Goal: Information Seeking & Learning: Learn about a topic

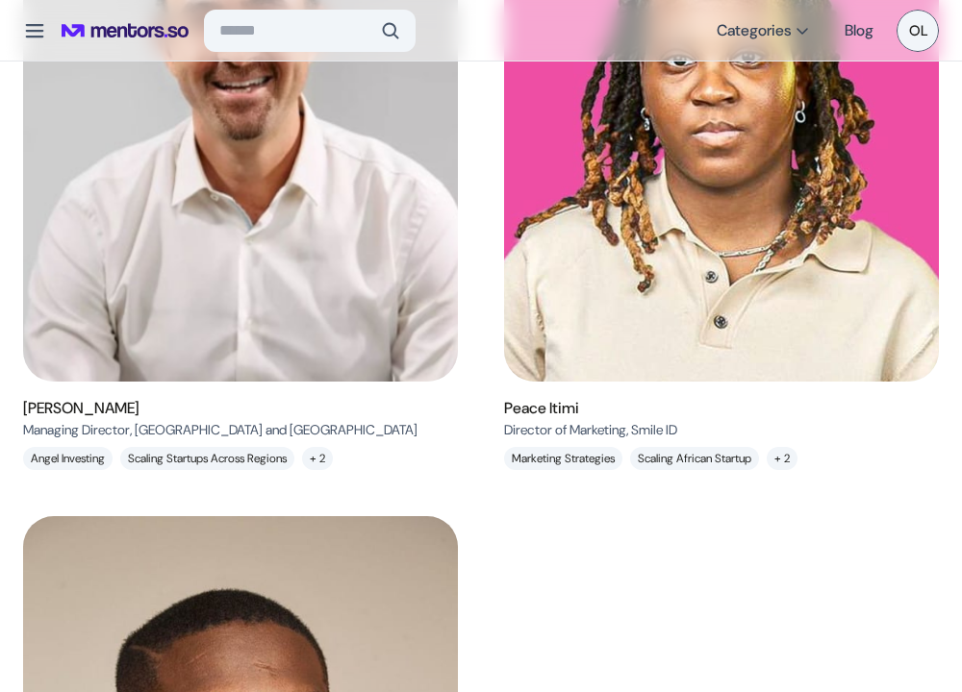
scroll to position [300, 0]
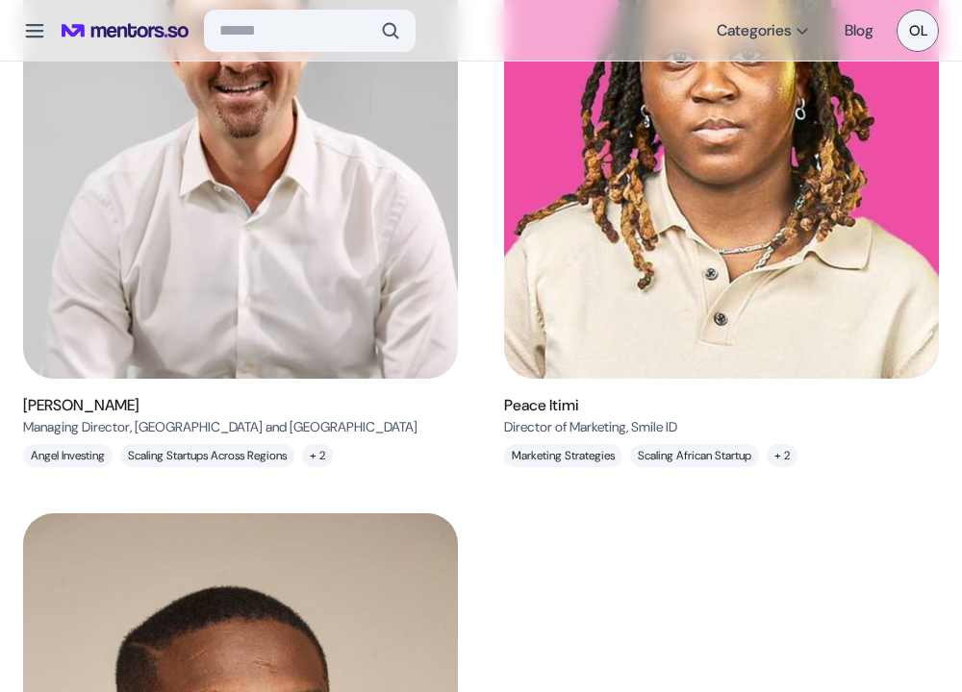
click at [796, 456] on p "+ 2" at bounding box center [781, 455] width 31 height 23
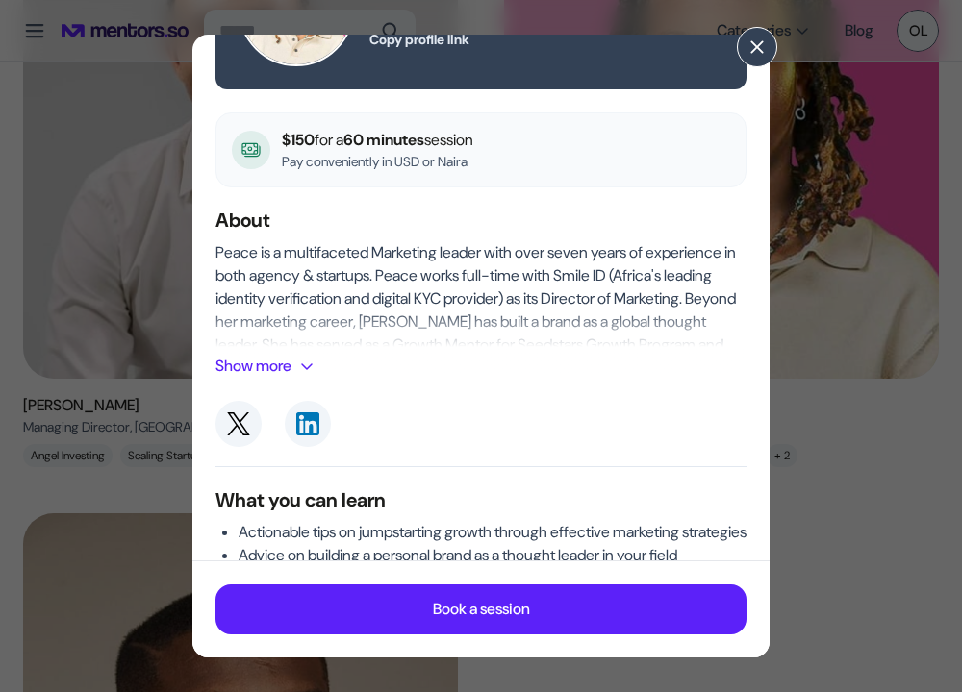
scroll to position [145, 0]
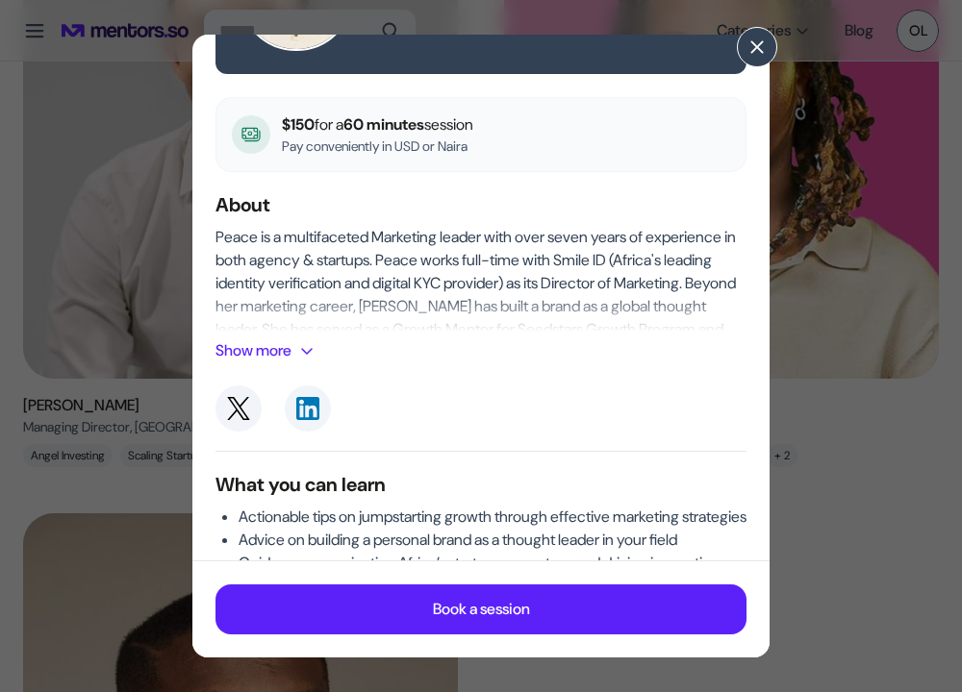
click at [320, 345] on button "Show more" at bounding box center [268, 350] width 107 height 23
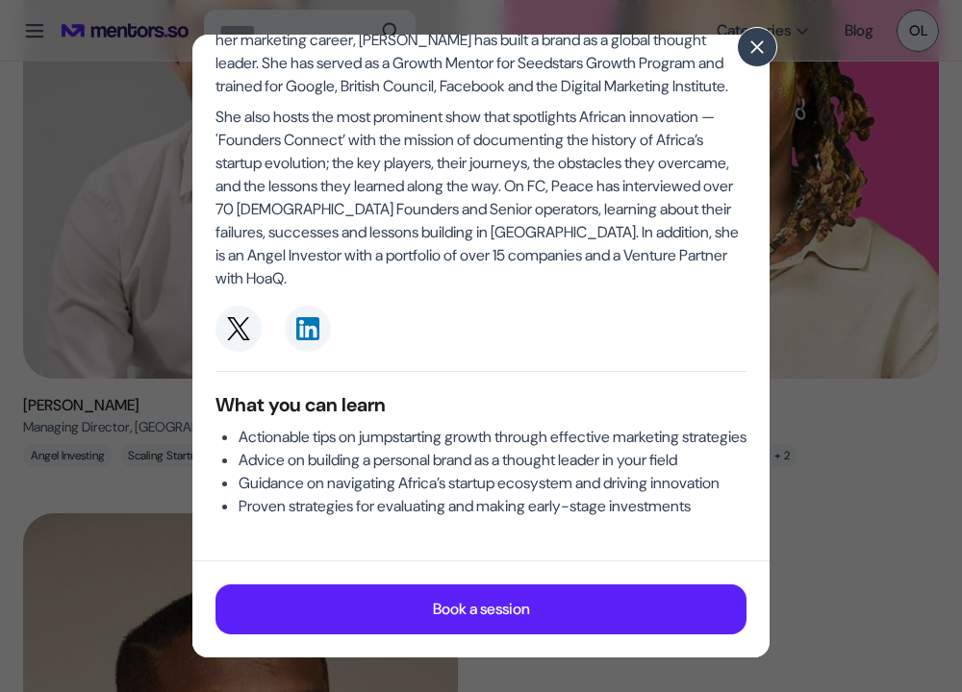
scroll to position [481, 0]
click at [755, 44] on span at bounding box center [756, 47] width 21 height 21
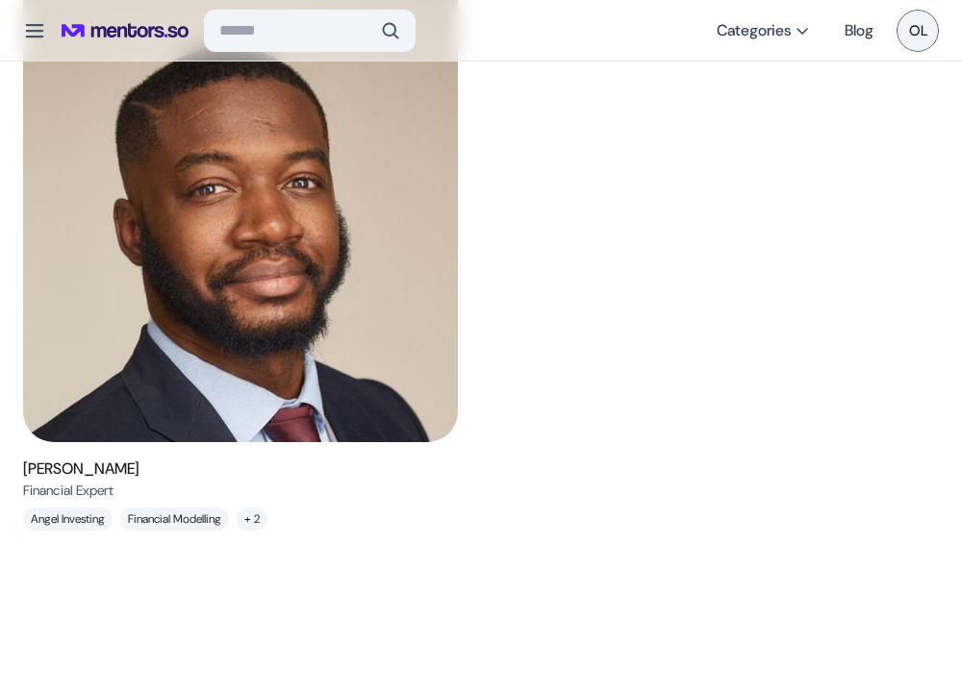
scroll to position [841, 0]
click at [267, 524] on p "+ 2" at bounding box center [252, 519] width 31 height 23
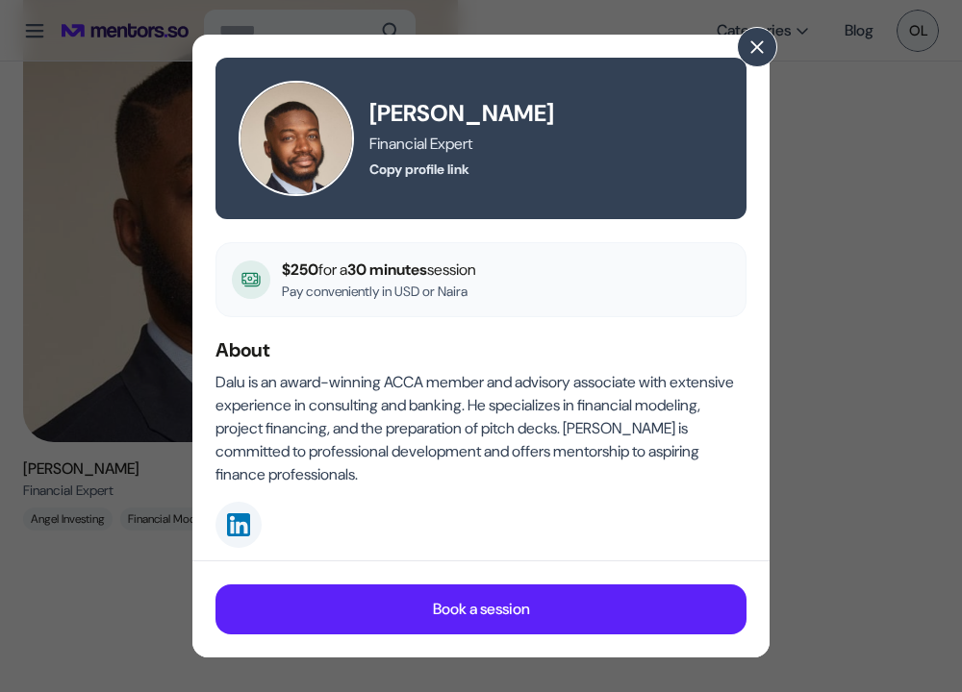
scroll to position [242, 0]
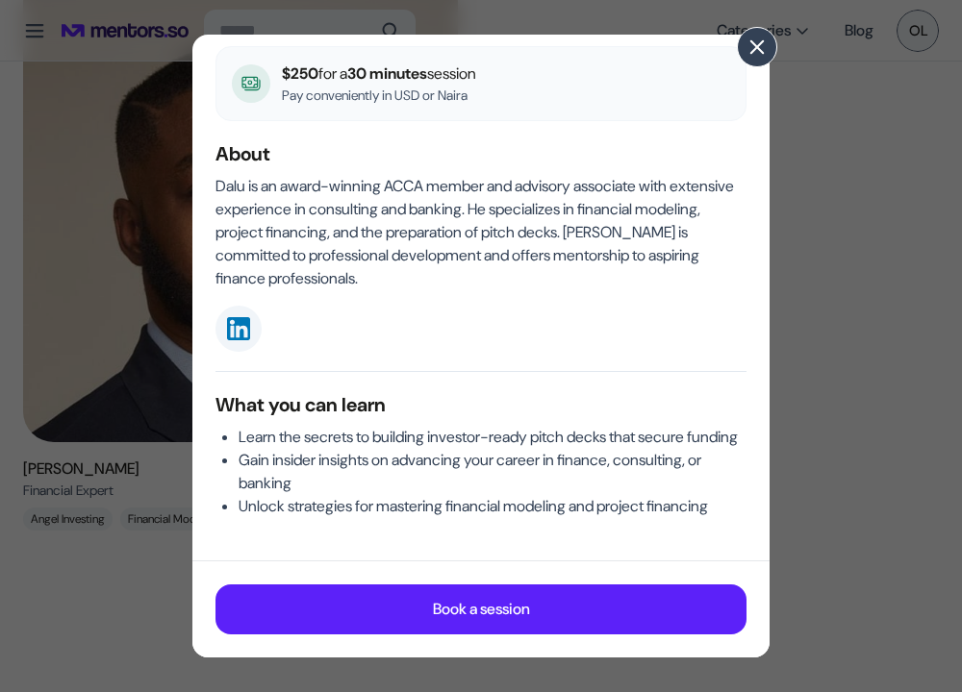
click at [771, 52] on button at bounding box center [757, 47] width 40 height 40
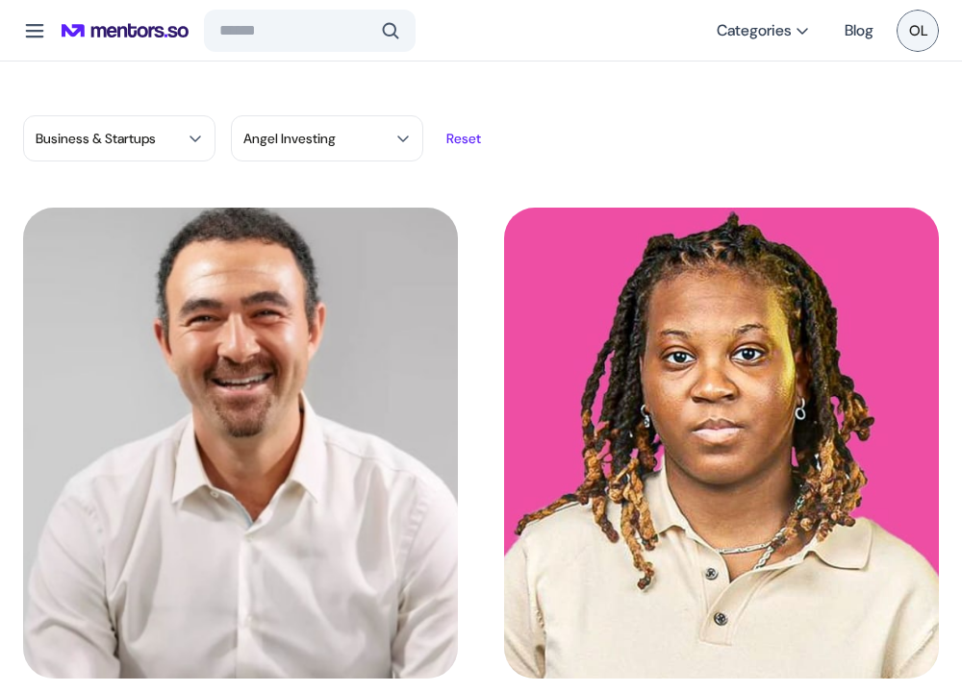
scroll to position [11, 0]
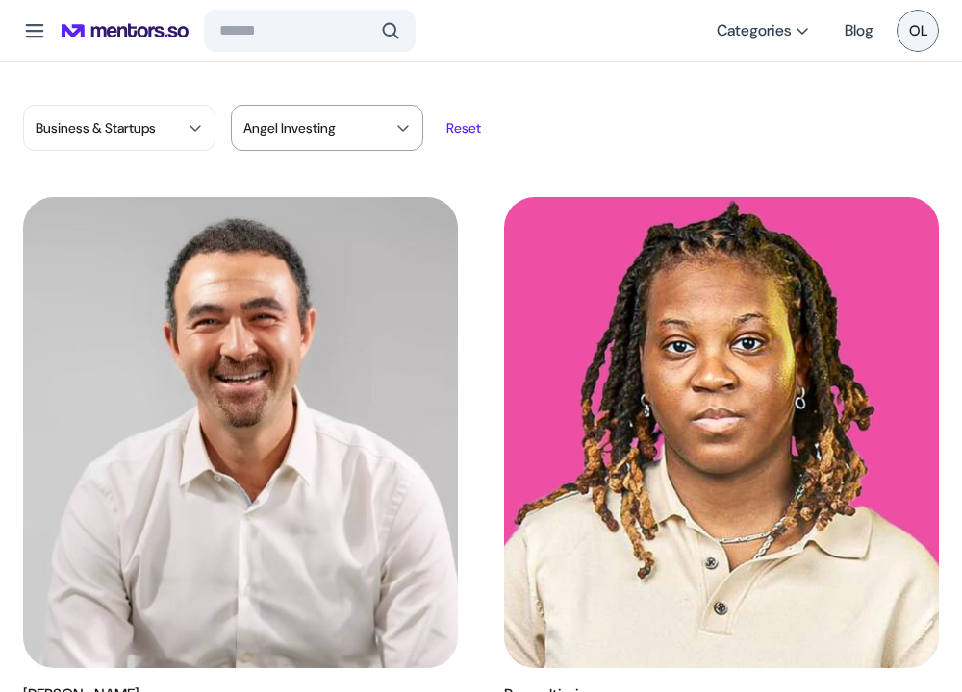
click at [384, 119] on div "Angel Investing" at bounding box center [327, 128] width 192 height 46
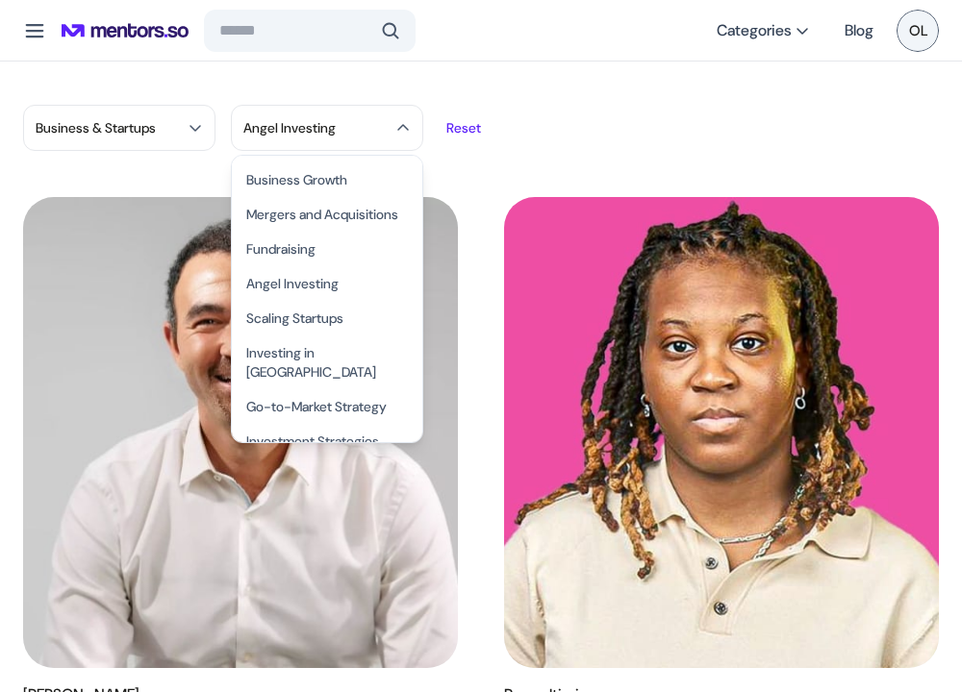
click at [541, 147] on div "Business & Startups Angel Investing Business Growth Mergers and Acquisitions Fu…" at bounding box center [481, 128] width 916 height 46
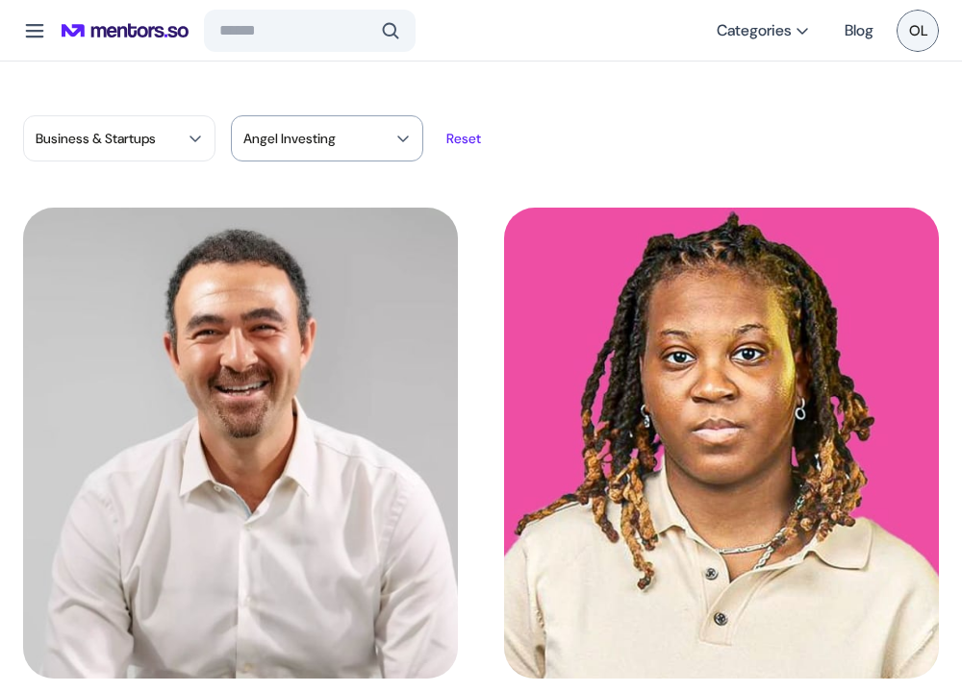
scroll to position [0, 0]
click at [791, 38] on button "Categories" at bounding box center [763, 30] width 116 height 35
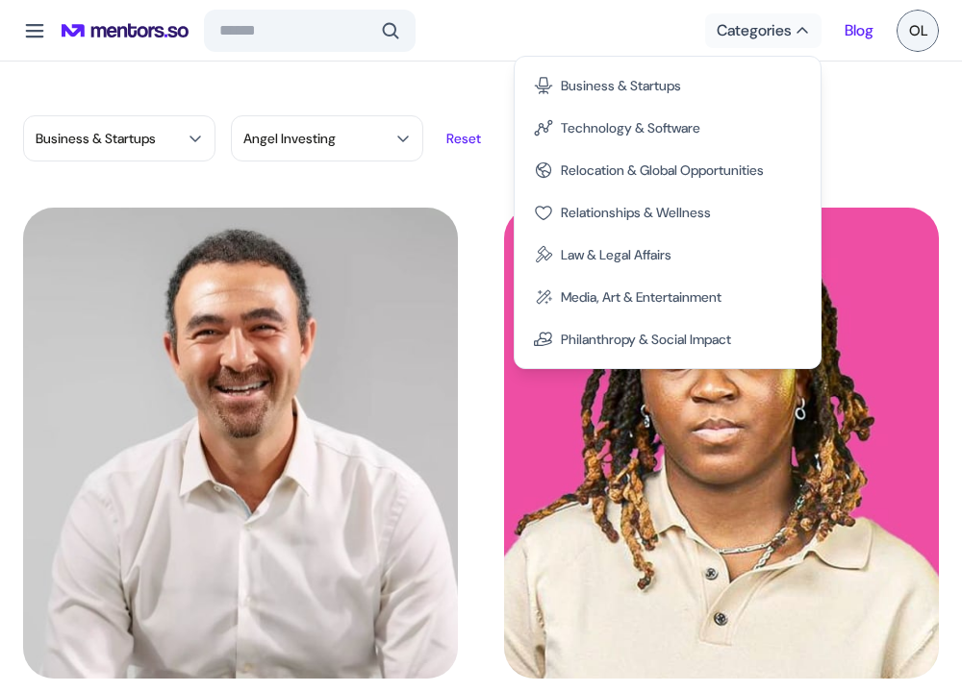
click at [863, 35] on link "Blog" at bounding box center [858, 30] width 29 height 35
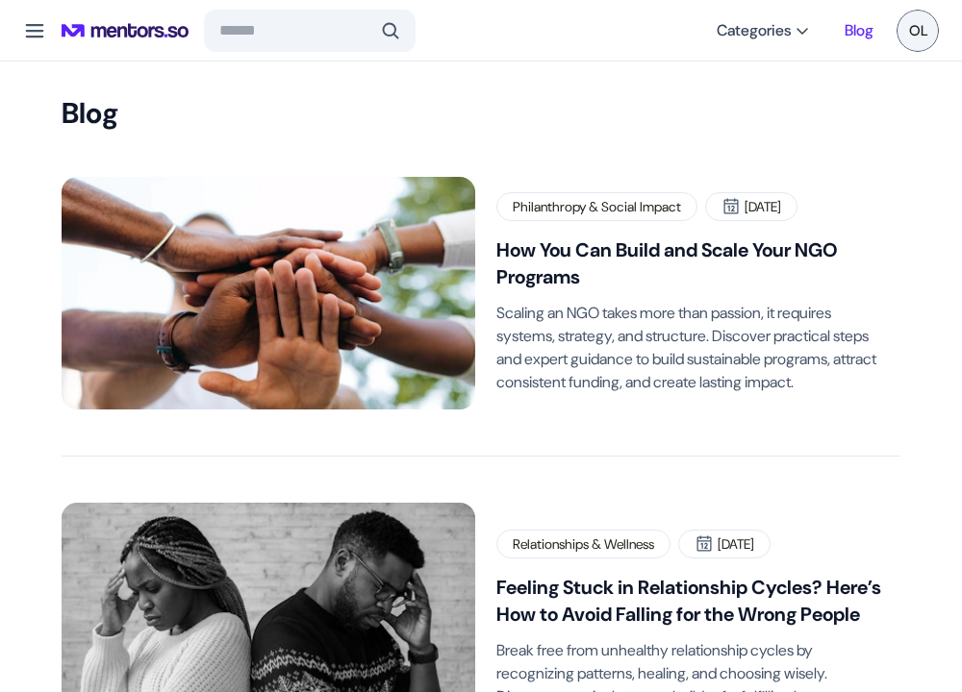
click at [36, 37] on span at bounding box center [34, 30] width 23 height 23
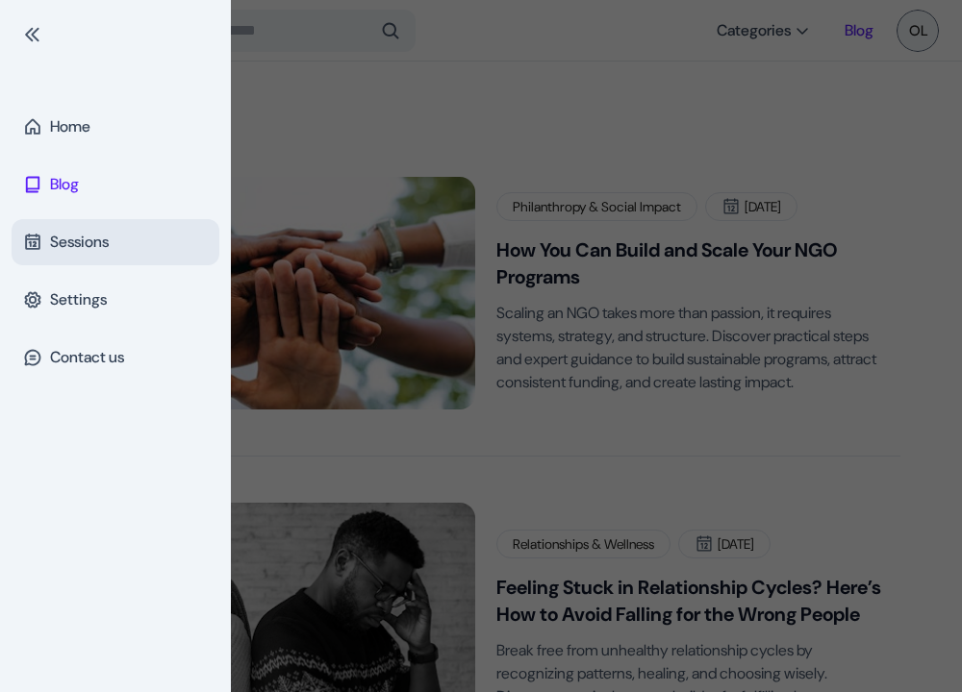
click at [78, 255] on div "Sessions" at bounding box center [116, 242] width 208 height 46
